Goal: Task Accomplishment & Management: Manage account settings

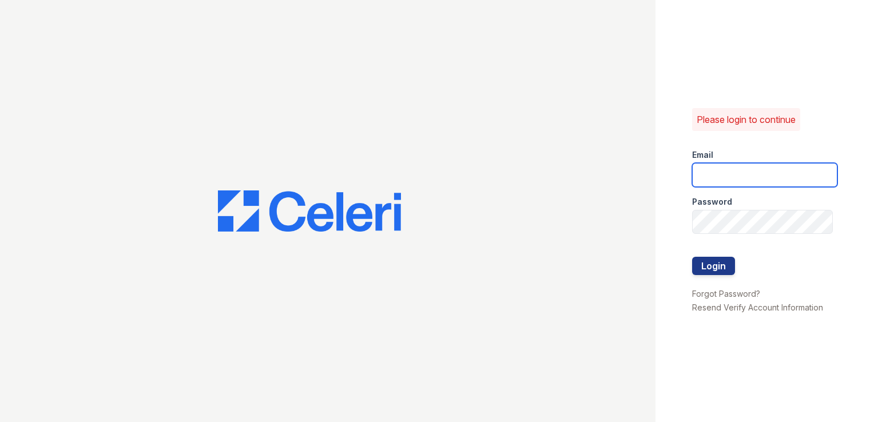
type input "[EMAIL_ADDRESS][DOMAIN_NAME]"
click at [715, 267] on button "Login" at bounding box center [713, 266] width 43 height 18
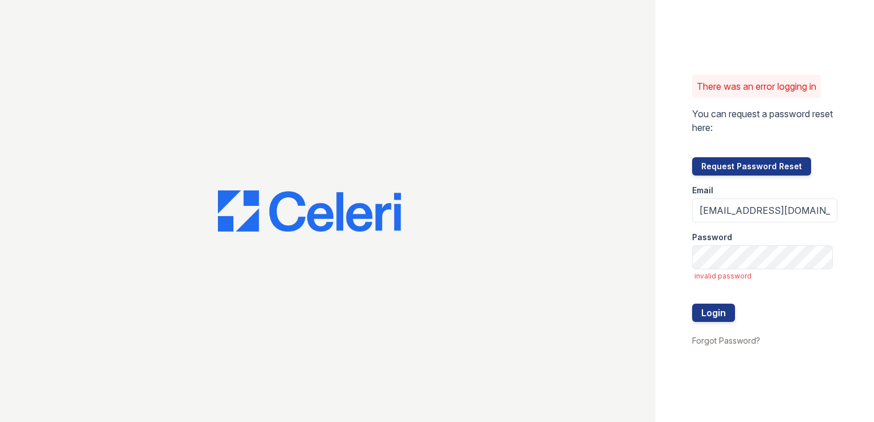
click at [754, 275] on span "invalid password" at bounding box center [765, 276] width 143 height 9
click at [724, 313] on button "Login" at bounding box center [713, 313] width 43 height 18
